Goal: Information Seeking & Learning: Learn about a topic

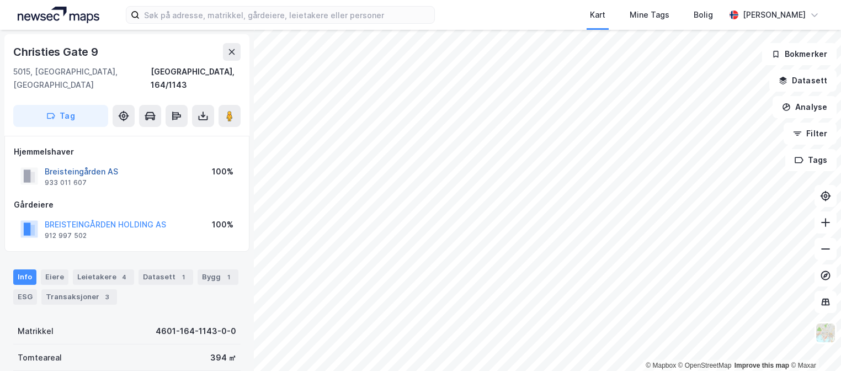
click at [0, 0] on button "Breisteingården AS" at bounding box center [0, 0] width 0 height 0
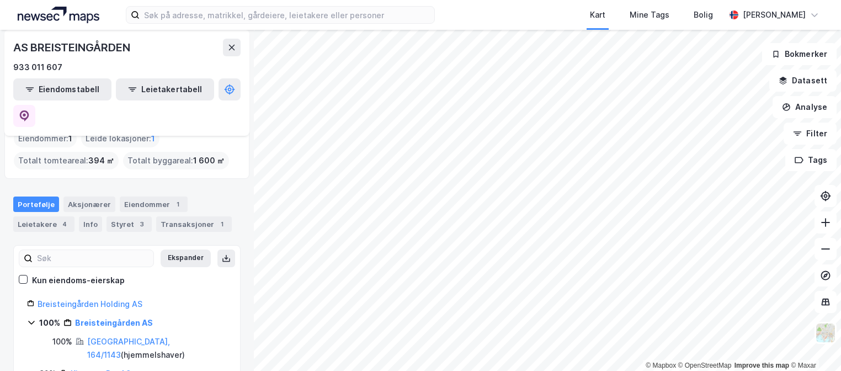
scroll to position [70, 0]
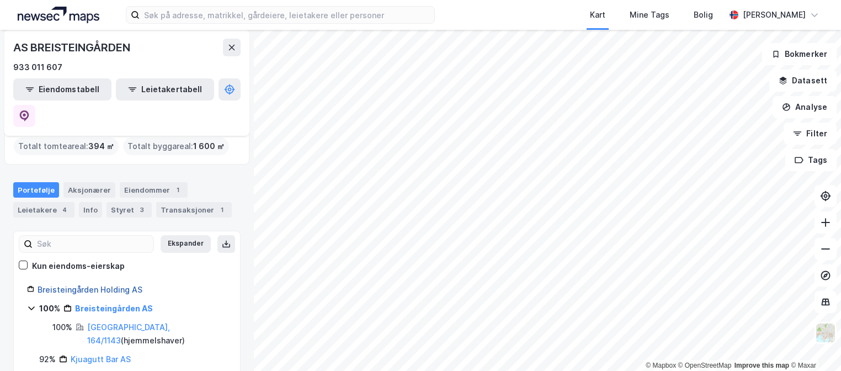
click at [110, 285] on link "Breisteingården Holding AS" at bounding box center [90, 289] width 105 height 9
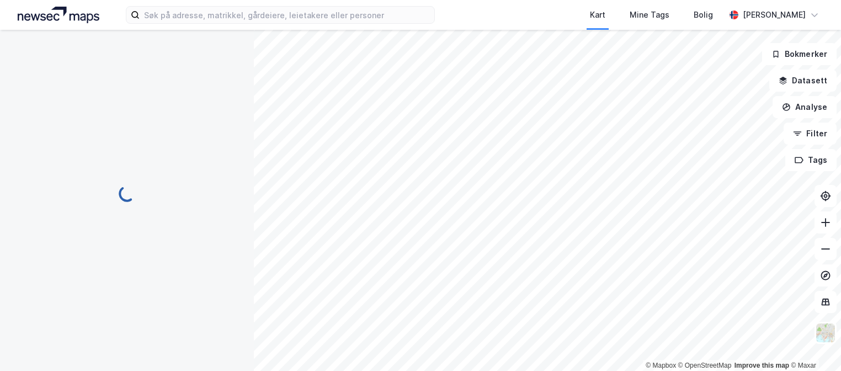
scroll to position [0, 0]
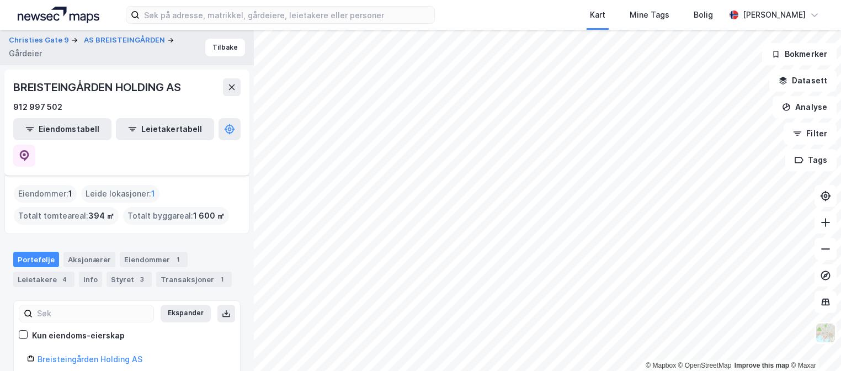
scroll to position [70, 0]
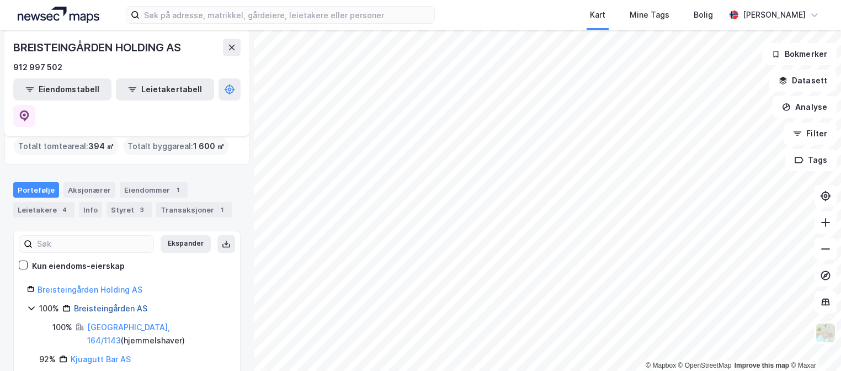
click at [124, 304] on link "Breisteingården AS" at bounding box center [110, 308] width 73 height 9
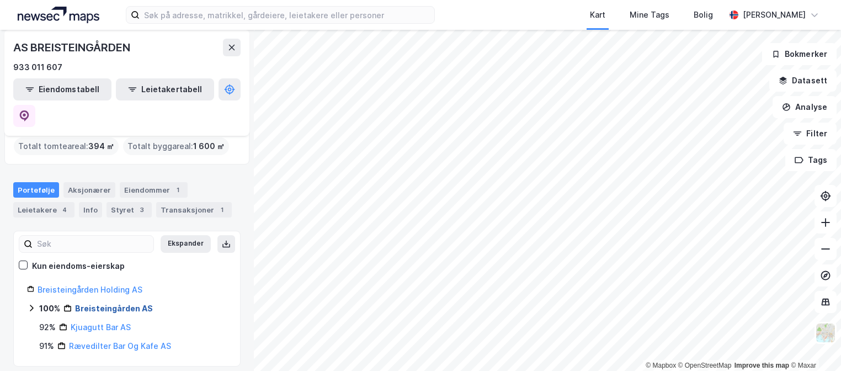
scroll to position [51, 0]
